Goal: Navigation & Orientation: Find specific page/section

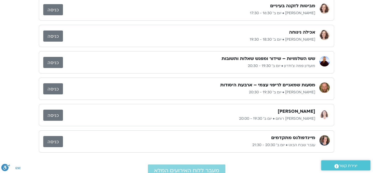
click at [229, 85] on h3 "מסעות שמאניים לריפוי עצמי – ארבעת היסודות" at bounding box center [267, 85] width 95 height 6
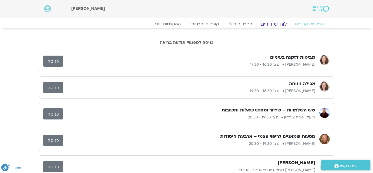
click at [274, 25] on link "לוח שידורים" at bounding box center [273, 24] width 39 height 6
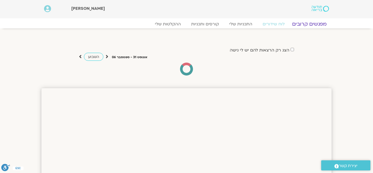
click at [308, 24] on link "מפגשים קרובים" at bounding box center [309, 24] width 47 height 6
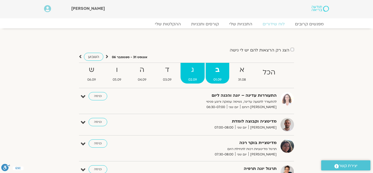
click at [198, 70] on strong "ג" at bounding box center [193, 70] width 24 height 12
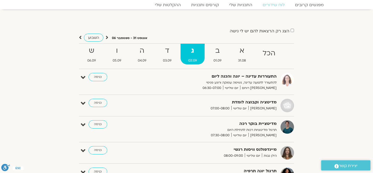
scroll to position [20, 0]
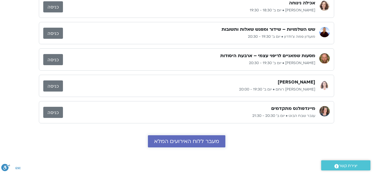
scroll to position [59, 0]
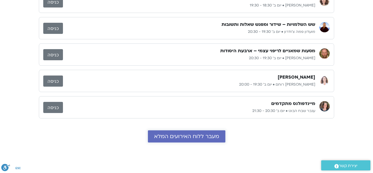
click at [202, 138] on span "מעבר ללוח האירועים המלא" at bounding box center [186, 137] width 65 height 6
